Goal: Information Seeking & Learning: Find specific page/section

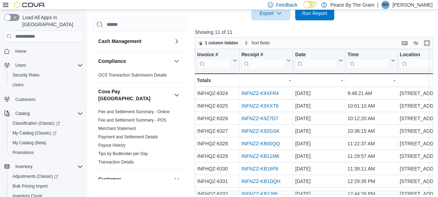
scroll to position [249, 0]
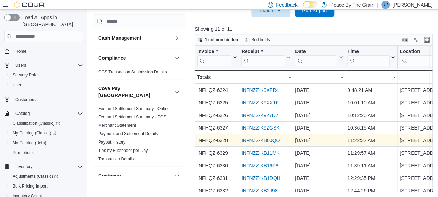
click at [260, 138] on link "INFNZZ-KB00QQ" at bounding box center [260, 140] width 38 height 6
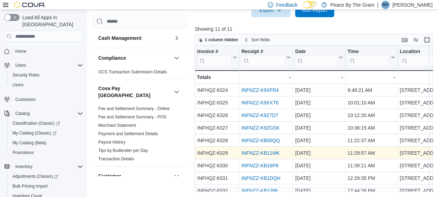
click at [268, 150] on link "INFNZZ-KB11MK" at bounding box center [260, 153] width 38 height 6
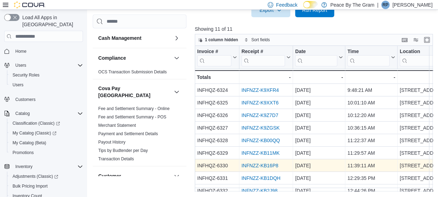
click at [254, 167] on link "INFNZZ-KB16P8" at bounding box center [259, 165] width 37 height 6
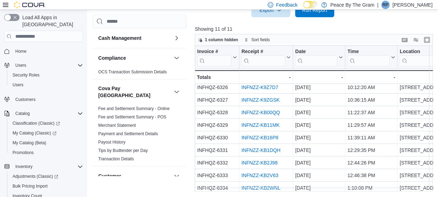
scroll to position [34, 0]
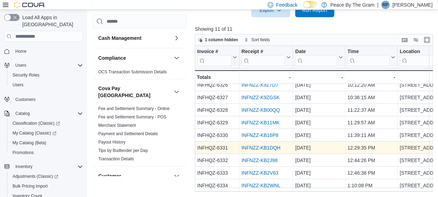
click at [261, 145] on link "INFNZZ-KB1DQH" at bounding box center [260, 148] width 39 height 6
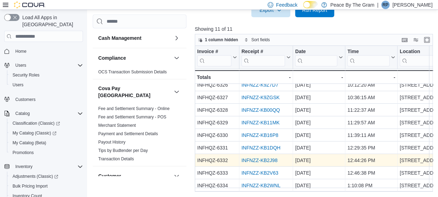
click at [262, 157] on link "INFNZZ-KB2J98" at bounding box center [259, 160] width 36 height 6
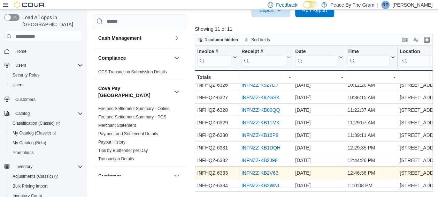
click at [251, 170] on link "INFNZZ-KB2V63" at bounding box center [259, 173] width 37 height 6
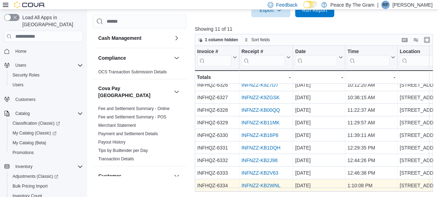
click at [253, 182] on link "INFNZZ-KB2WNL" at bounding box center [260, 185] width 39 height 6
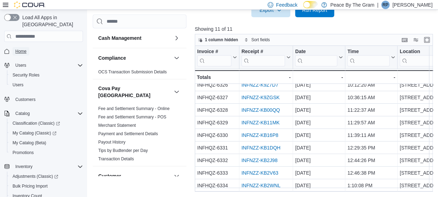
click at [23, 48] on span "Home" at bounding box center [20, 51] width 11 height 6
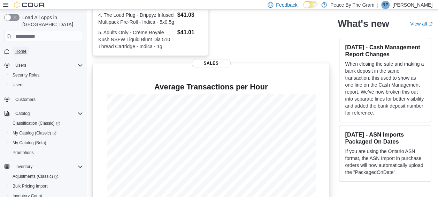
scroll to position [233, 0]
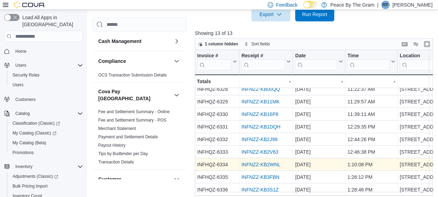
scroll to position [249, 0]
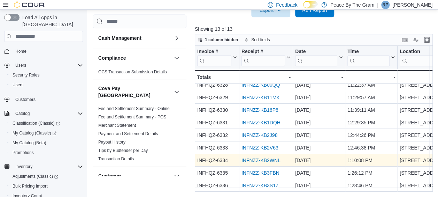
click at [269, 157] on link "INFNZZ-KB2WNL" at bounding box center [260, 160] width 39 height 6
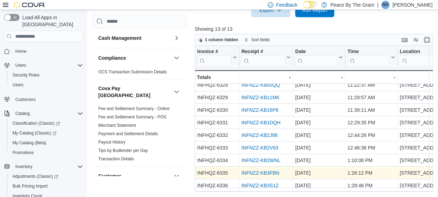
click at [263, 168] on div "INFNZZ-KB3FBN" at bounding box center [265, 172] width 49 height 8
click at [262, 170] on link "INFNZZ-KB3FBN" at bounding box center [260, 173] width 38 height 6
click at [251, 170] on link "INFNZZ-KB3FBN" at bounding box center [260, 173] width 38 height 6
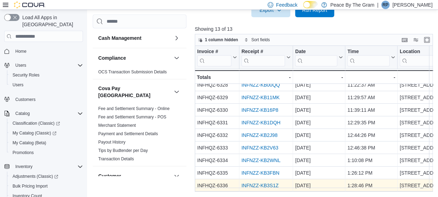
click at [263, 182] on link "INFNZZ-KB3S1Z" at bounding box center [259, 185] width 37 height 6
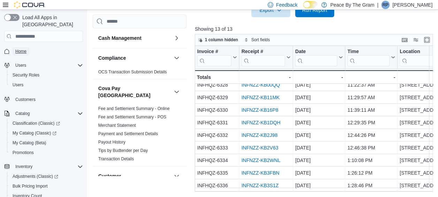
click at [24, 48] on span "Home" at bounding box center [20, 51] width 11 height 6
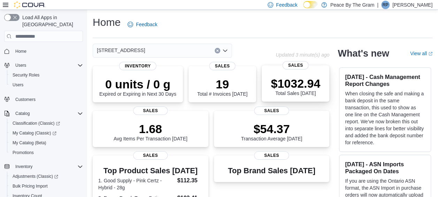
click at [301, 83] on p "$1032.94" at bounding box center [295, 83] width 49 height 14
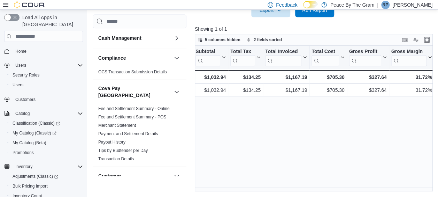
scroll to position [0, 181]
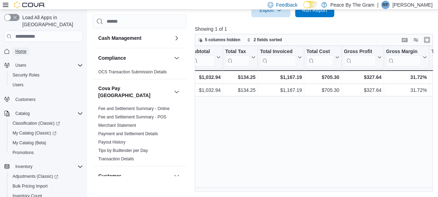
click at [24, 48] on span "Home" at bounding box center [20, 51] width 11 height 6
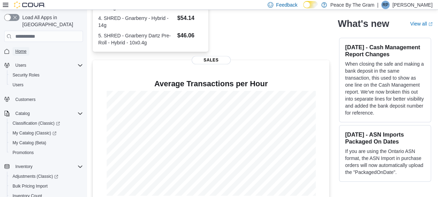
scroll to position [226, 0]
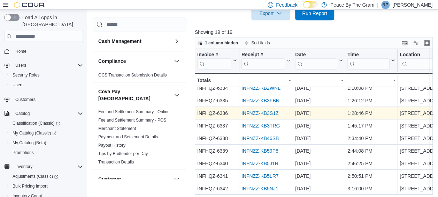
scroll to position [249, 0]
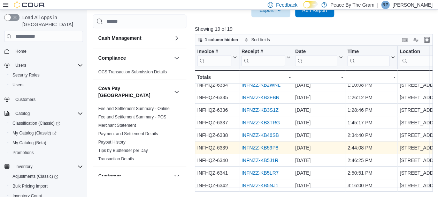
click at [261, 145] on link "INFNZZ-KB59P8" at bounding box center [259, 148] width 37 height 6
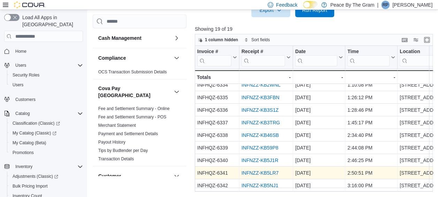
click at [261, 170] on link "INFNZZ-KB5LR7" at bounding box center [259, 173] width 37 height 6
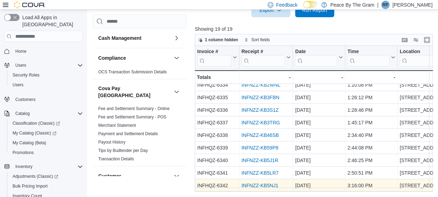
click at [270, 182] on link "INFNZZ-KB5NJ1" at bounding box center [259, 185] width 37 height 6
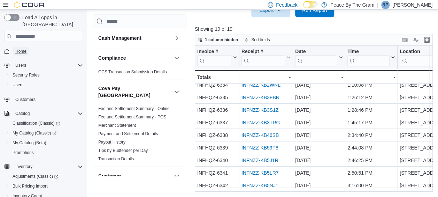
click at [23, 48] on span "Home" at bounding box center [20, 51] width 11 height 6
